Goal: Entertainment & Leisure: Browse casually

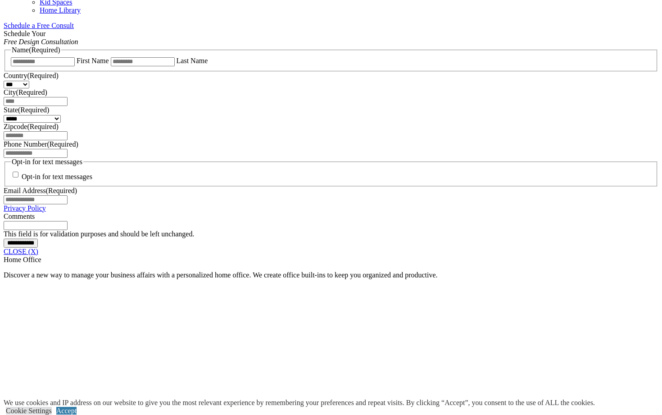
scroll to position [585, 0]
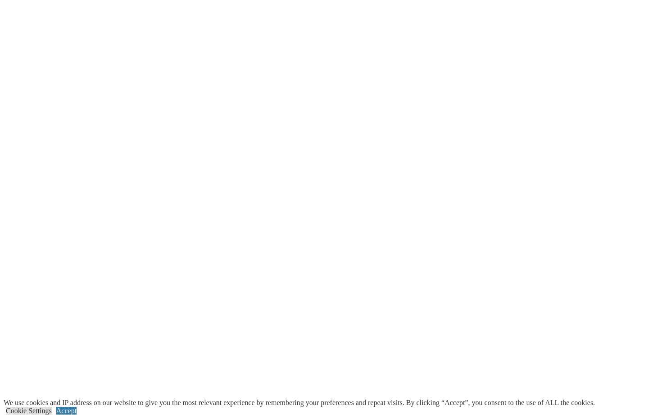
scroll to position [2186, 0]
